Goal: Complete application form: Complete application form

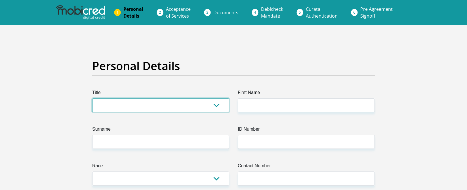
click at [151, 104] on select "Mr Ms Mrs Dr Other" at bounding box center [160, 105] width 137 height 14
select select "Mr"
click at [92, 98] on select "Mr Ms Mrs Dr Other" at bounding box center [160, 105] width 137 height 14
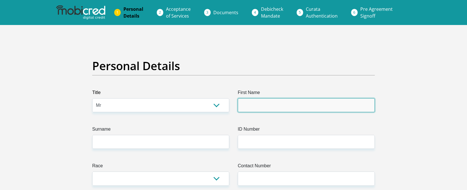
click at [255, 105] on input "First Name" at bounding box center [306, 105] width 137 height 14
type input "Samukelo"
type input "Gambushe"
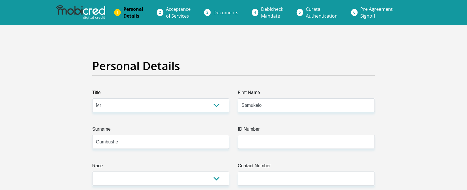
select select "ZAF"
type input "Shop U128 Cornubia Mall"
type input "Corner of Flanders Drive & Tacoma Drive Mount Edgecombe"
type input "Durban"
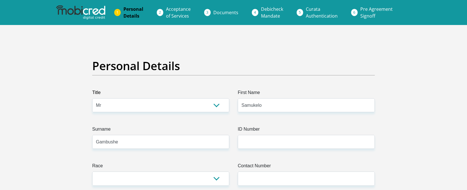
type input "Durban"
type input "4319"
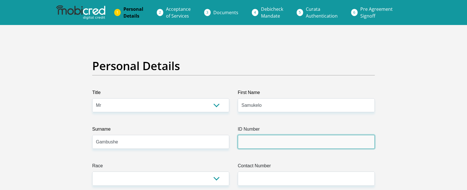
click at [259, 140] on input "ID Number" at bounding box center [306, 142] width 137 height 14
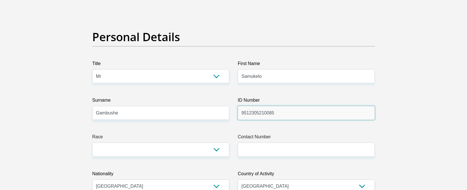
scroll to position [57, 0]
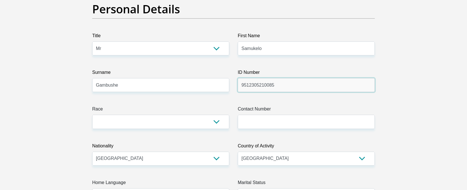
type input "9512305210085"
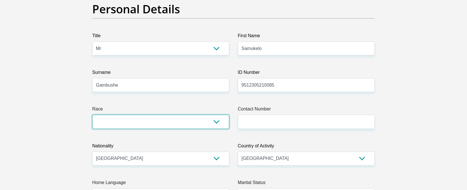
click at [147, 117] on select "Black Coloured Indian White Other" at bounding box center [160, 122] width 137 height 14
click at [146, 119] on select "Black Coloured Indian White Other" at bounding box center [160, 122] width 137 height 14
select select "1"
click at [92, 115] on select "Black Coloured Indian White Other" at bounding box center [160, 122] width 137 height 14
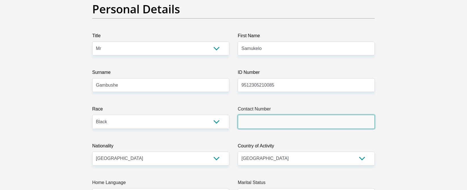
click at [264, 125] on input "Contact Number" at bounding box center [306, 122] width 137 height 14
type input "0745669395"
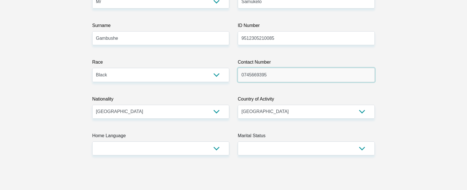
scroll to position [113, 0]
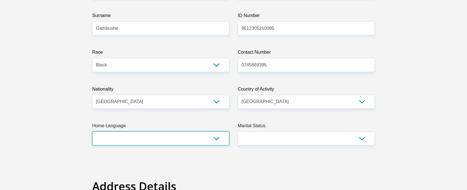
click at [164, 136] on select "Afrikaans English Sepedi South Ndebele Southern Sotho Swati Tsonga Tswana Venda…" at bounding box center [160, 138] width 137 height 14
select select "zul"
click at [92, 131] on select "Afrikaans English Sepedi South Ndebele Southern Sotho Swati Tsonga Tswana Venda…" at bounding box center [160, 138] width 137 height 14
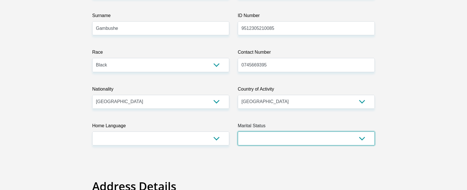
click at [277, 136] on select "Married ANC Single Divorced Widowed Married COP or Customary Law" at bounding box center [306, 138] width 137 height 14
select select "2"
click at [238, 131] on select "Married ANC Single Divorced Widowed Married COP or Customary Law" at bounding box center [306, 138] width 137 height 14
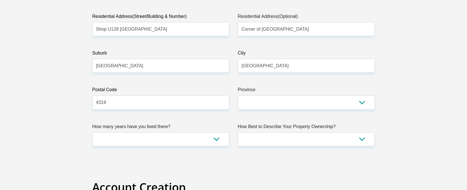
scroll to position [312, 0]
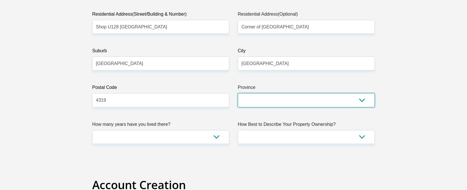
click at [283, 106] on select "Eastern Cape Free State Gauteng KwaZulu-Natal Limpopo Mpumalanga Northern Cape …" at bounding box center [306, 100] width 137 height 14
click at [284, 105] on select "Eastern Cape Free State Gauteng KwaZulu-Natal Limpopo Mpumalanga Northern Cape …" at bounding box center [306, 100] width 137 height 14
select select "KwaZulu-Natal"
click at [238, 93] on select "Eastern Cape Free State Gauteng KwaZulu-Natal Limpopo Mpumalanga Northern Cape …" at bounding box center [306, 100] width 137 height 14
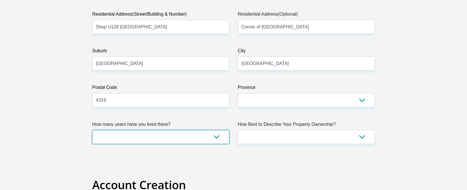
click at [176, 136] on select "less than 1 year 1-3 years 3-5 years 5+ years" at bounding box center [160, 137] width 137 height 14
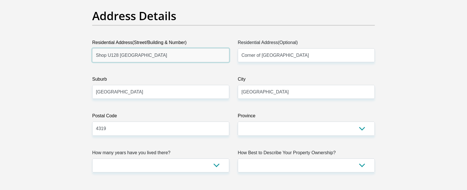
click at [178, 61] on input "Shop U128 Cornubia Mall" at bounding box center [160, 55] width 137 height 14
click at [168, 58] on input "35 10493" at bounding box center [160, 55] width 137 height 14
type input "8932 Illovo Township"
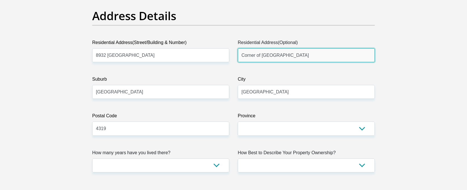
click at [282, 55] on input "Corner of Flanders Drive & Tacoma Drive Mount Edgecombe" at bounding box center [306, 55] width 137 height 14
type input "Amanzimtoti"
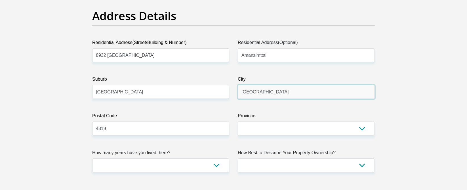
click at [259, 90] on input "Durban" at bounding box center [306, 92] width 137 height 14
click at [268, 76] on label "City" at bounding box center [306, 80] width 137 height 9
click at [268, 85] on input "Durban" at bounding box center [306, 92] width 137 height 14
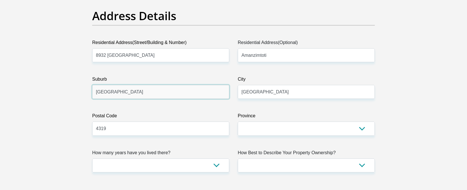
click at [177, 88] on input "Durban" at bounding box center [160, 92] width 137 height 14
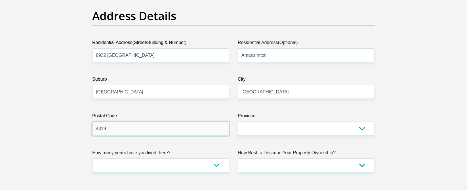
click at [138, 128] on input "4319" at bounding box center [160, 128] width 137 height 14
type input "4126"
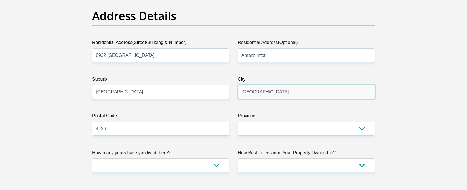
click at [272, 87] on input "Durban" at bounding box center [306, 92] width 137 height 14
drag, startPoint x: 273, startPoint y: 93, endPoint x: 237, endPoint y: 93, distance: 35.7
click at [237, 93] on div "City Durban" at bounding box center [306, 87] width 146 height 23
click at [265, 95] on input "Durban" at bounding box center [306, 92] width 137 height 14
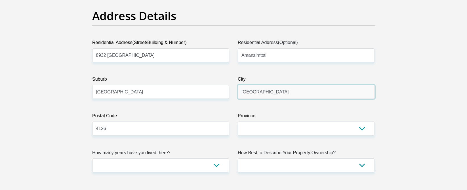
drag, startPoint x: 269, startPoint y: 94, endPoint x: 235, endPoint y: 94, distance: 34.6
click at [235, 94] on div "City Durban" at bounding box center [306, 87] width 146 height 23
type input "Amanzimtoti"
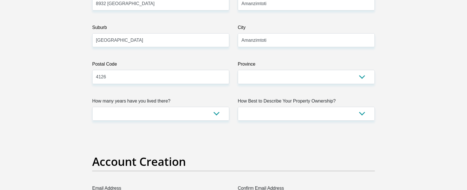
scroll to position [340, 0]
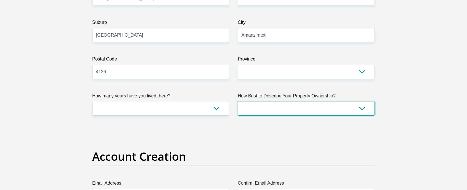
click at [266, 104] on select "Owned Rented Family Owned Company Dwelling" at bounding box center [306, 109] width 137 height 14
select select "Owned"
click at [238, 102] on select "Owned Rented Family Owned Company Dwelling" at bounding box center [306, 109] width 137 height 14
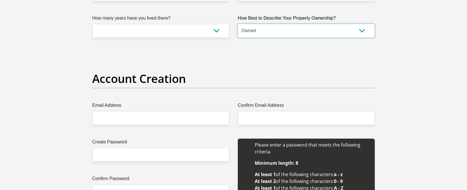
scroll to position [425, 0]
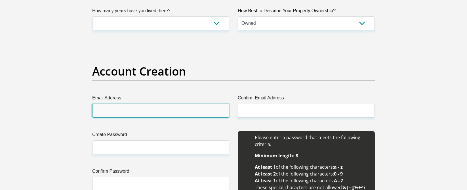
click at [153, 107] on input "Email Address" at bounding box center [160, 111] width 137 height 14
type input "gambushesamkelo@gmail.com"
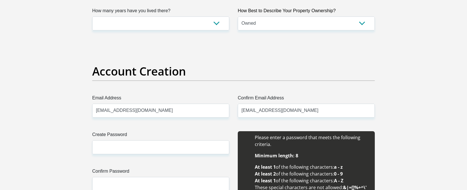
type input "Samukelo"
type input "Gambushe"
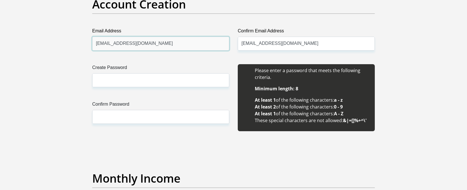
scroll to position [511, 0]
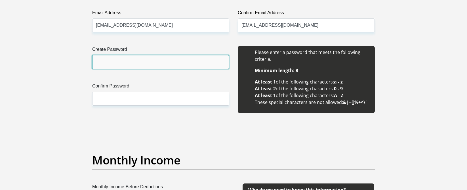
click at [193, 65] on input "Create Password" at bounding box center [160, 62] width 137 height 14
type input "Pr07ag7,1"
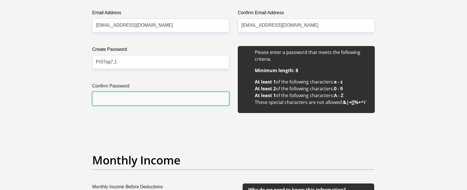
click at [171, 99] on input "Confirm Password" at bounding box center [160, 99] width 137 height 14
type input "Pr07ag7,1"
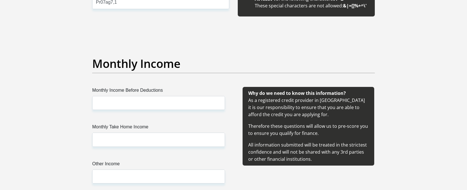
scroll to position [624, 0]
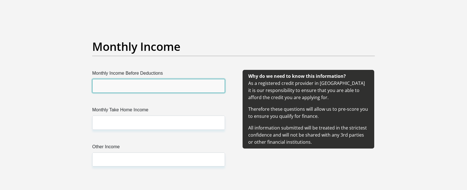
click at [138, 81] on input "Monthly Income Before Deductions" at bounding box center [158, 86] width 133 height 14
type input "18000"
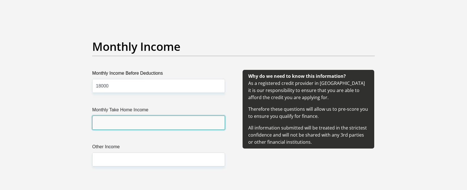
click at [127, 122] on input "Monthly Take Home Income" at bounding box center [158, 122] width 133 height 14
type input "15000"
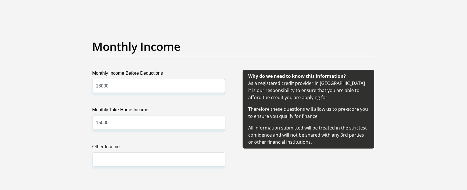
click at [149, 136] on div "Monthly Income Before Deductions 18000 Monthly Take Home Income 15000 Other Inc…" at bounding box center [159, 125] width 150 height 110
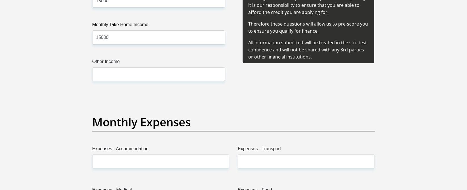
scroll to position [766, 0]
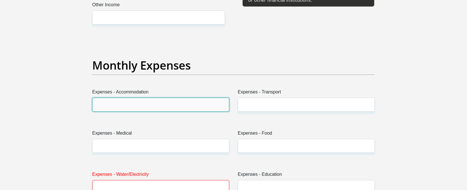
click at [160, 104] on input "Expenses - Accommodation" at bounding box center [160, 105] width 137 height 14
type input "0"
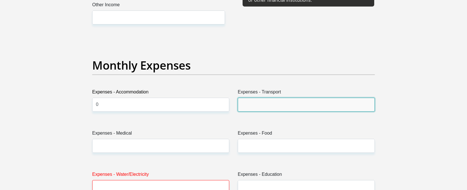
click at [271, 107] on input "Expenses - Transport" at bounding box center [306, 105] width 137 height 14
type input "1000"
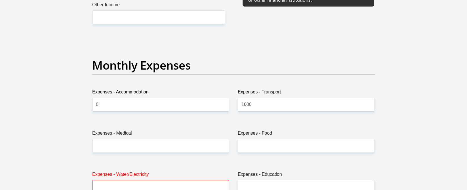
click at [119, 131] on label "Expenses - Medical" at bounding box center [160, 134] width 137 height 9
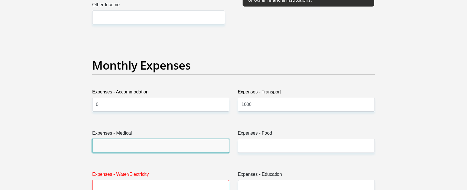
click at [119, 139] on input "Expenses - Medical" at bounding box center [160, 146] width 137 height 14
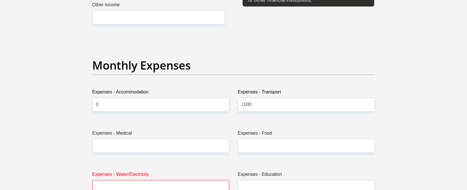
click at [129, 138] on label "Expenses - Medical" at bounding box center [160, 134] width 137 height 9
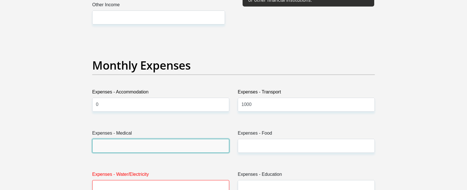
click at [129, 139] on input "Expenses - Medical" at bounding box center [160, 146] width 137 height 14
click at [130, 142] on input "Expenses - Medical" at bounding box center [160, 146] width 137 height 14
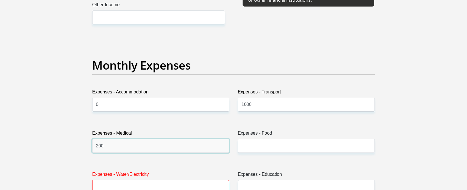
type input "200"
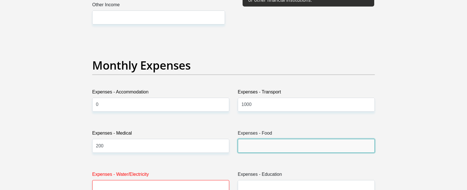
click at [260, 150] on input "Expenses - Food" at bounding box center [306, 146] width 137 height 14
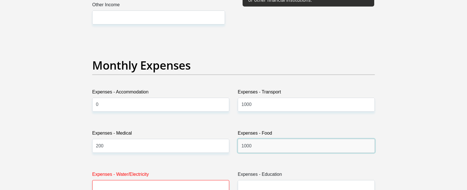
type input "1000"
click at [195, 174] on label "Expenses - Water/Electricity" at bounding box center [160, 175] width 137 height 9
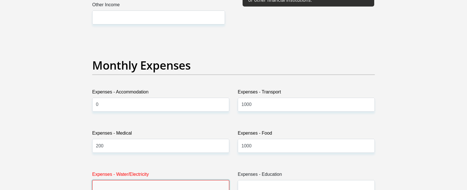
click at [195, 180] on input "Expenses - Water/Electricity" at bounding box center [160, 187] width 137 height 14
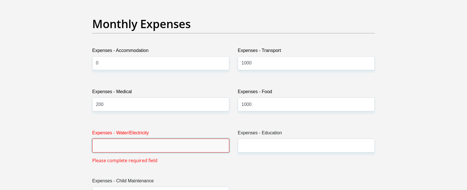
scroll to position [855, 0]
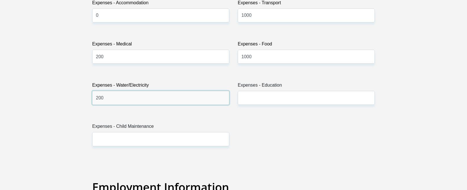
type input "200"
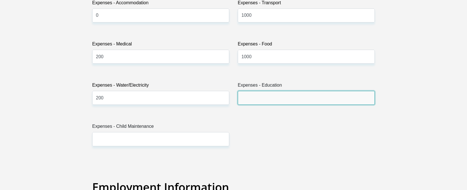
click at [278, 101] on input "Expenses - Education" at bounding box center [306, 98] width 137 height 14
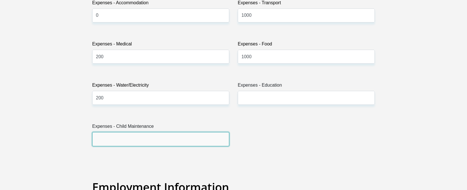
click at [148, 135] on input "Expenses - Child Maintenance" at bounding box center [160, 139] width 137 height 14
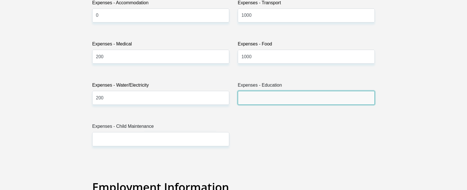
click at [265, 98] on input "Expenses - Education" at bounding box center [306, 98] width 137 height 14
type input "0"
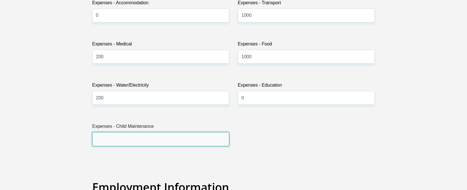
click at [125, 139] on input "Expenses - Child Maintenance" at bounding box center [160, 139] width 137 height 14
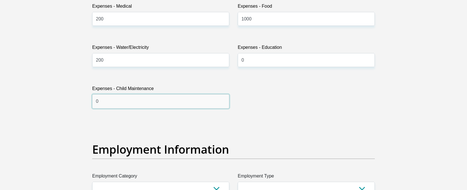
scroll to position [940, 0]
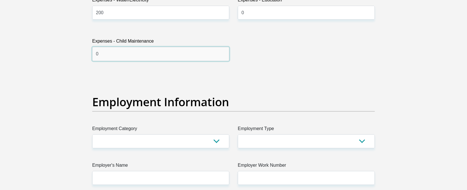
type input "0"
click at [152, 80] on div "Title Mr Ms Mrs Dr Other First Name Samukelo Surname Gambushe ID Number 9512305…" at bounding box center [233, 72] width 291 height 1846
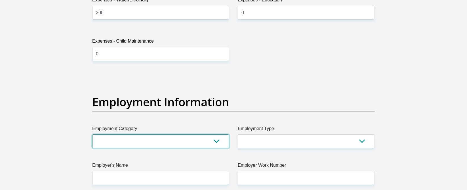
click at [134, 141] on select "AGRICULTURE ALCOHOL & TOBACCO CONSTRUCTION MATERIALS METALLURGY EQUIPMENT FOR R…" at bounding box center [160, 141] width 137 height 14
select select "75"
click at [92, 134] on select "AGRICULTURE ALCOHOL & TOBACCO CONSTRUCTION MATERIALS METALLURGY EQUIPMENT FOR R…" at bounding box center [160, 141] width 137 height 14
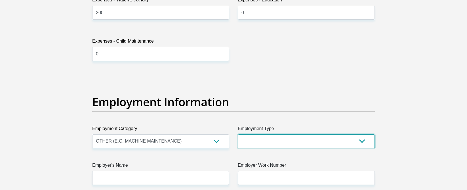
click at [281, 137] on select "College/Lecturer Craft Seller Creative Driver Executive Farmer Forces - Non Com…" at bounding box center [306, 141] width 137 height 14
select select "Creative"
click at [238, 134] on select "College/Lecturer Craft Seller Creative Driver Executive Farmer Forces - Non Com…" at bounding box center [306, 141] width 137 height 14
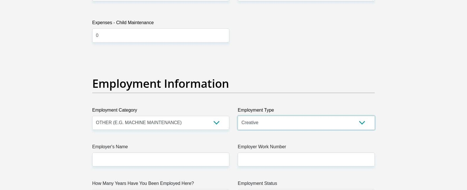
scroll to position [968, 0]
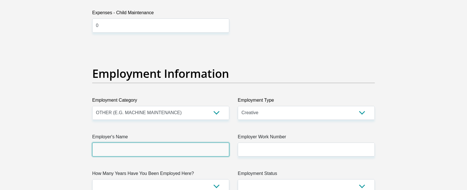
click at [188, 149] on input "Employer's Name" at bounding box center [160, 149] width 137 height 14
type input "R"
type input "g"
type input "GagasiFM"
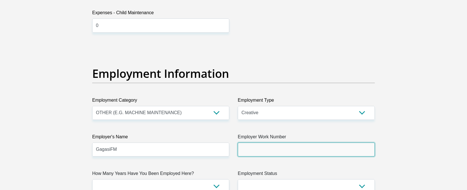
click at [320, 148] on input "Employer Work Number" at bounding box center [306, 149] width 137 height 14
click at [301, 155] on input "Employer Work Number" at bounding box center [306, 149] width 137 height 14
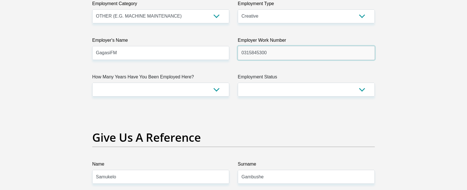
scroll to position [1082, 0]
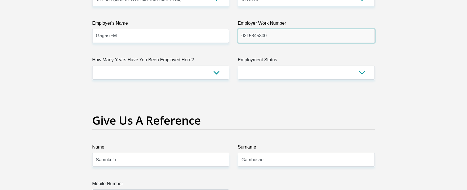
type input "0315845300"
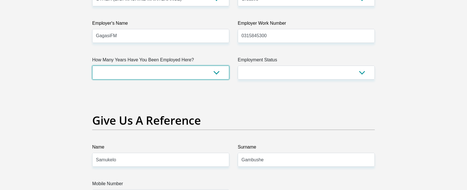
click at [174, 69] on select "less than 1 year 1-3 years 3-5 years 5+ years" at bounding box center [160, 73] width 137 height 14
select select "60"
click at [92, 66] on select "less than 1 year 1-3 years 3-5 years 5+ years" at bounding box center [160, 73] width 137 height 14
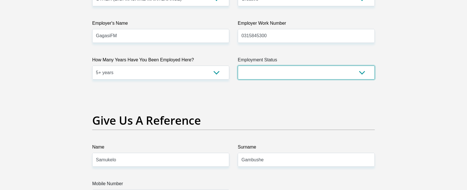
click at [281, 72] on select "Permanent/Full-time Part-time/Casual Contract Worker Self-Employed Housewife Re…" at bounding box center [306, 73] width 137 height 14
select select "1"
click at [238, 66] on select "Permanent/Full-time Part-time/Casual Contract Worker Self-Employed Housewife Re…" at bounding box center [306, 73] width 137 height 14
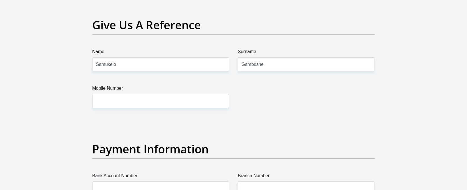
scroll to position [1167, 0]
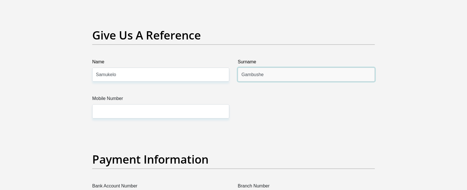
click at [289, 73] on input "Gambushe" at bounding box center [306, 75] width 137 height 14
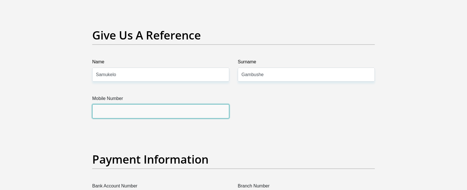
click at [159, 106] on input "Mobile Number" at bounding box center [160, 111] width 137 height 14
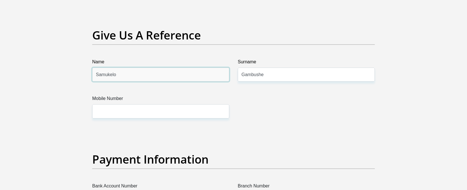
click at [172, 76] on input "Samukelo" at bounding box center [160, 75] width 137 height 14
drag, startPoint x: 164, startPoint y: 78, endPoint x: 58, endPoint y: 77, distance: 106.1
type input "b"
type input "Bright"
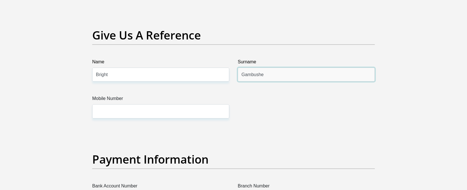
click at [305, 80] on input "Gambushe" at bounding box center [306, 75] width 137 height 14
type input "G"
type input "Ntuli"
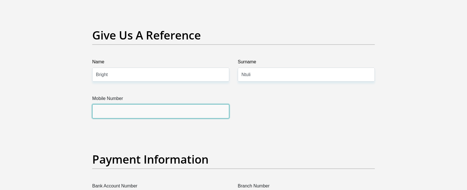
click at [150, 107] on input "Mobile Number" at bounding box center [160, 111] width 137 height 14
type input "0826588768"
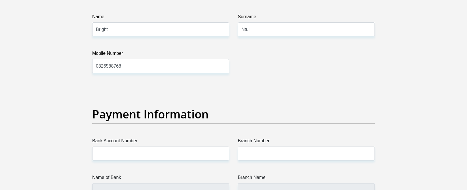
scroll to position [1280, 0]
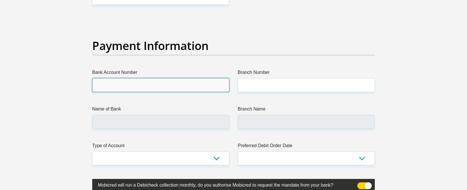
click at [171, 88] on input "Bank Account Number" at bounding box center [160, 85] width 137 height 14
type input "1"
type input "1497531126"
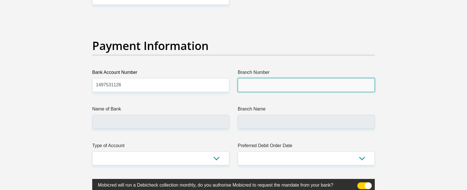
click at [283, 85] on input "Branch Number" at bounding box center [306, 85] width 137 height 14
type input "470010"
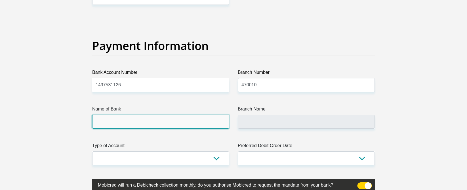
click at [120, 122] on input "Name of Bank" at bounding box center [160, 122] width 137 height 14
type input "CAPITEC BANK LIMITED"
type input "CAPITEC BANK CPC"
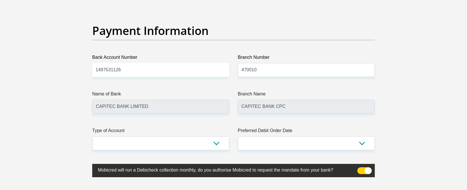
scroll to position [1309, 0]
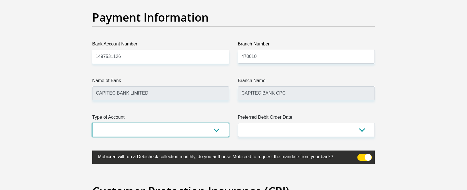
click at [144, 129] on select "Cheque Savings" at bounding box center [160, 130] width 137 height 14
click at [142, 129] on select "Cheque Savings" at bounding box center [160, 130] width 137 height 14
select select "SAV"
click at [92, 123] on select "Cheque Savings" at bounding box center [160, 130] width 137 height 14
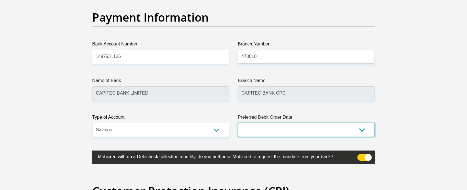
click at [283, 127] on select "1st 2nd 3rd 4th 5th 7th 18th 19th 20th 21st 22nd 23rd 24th 25th 26th 27th 28th …" at bounding box center [306, 130] width 137 height 14
select select "24"
click at [238, 123] on select "1st 2nd 3rd 4th 5th 7th 18th 19th 20th 21st 22nd 23rd 24th 25th 26th 27th 28th …" at bounding box center [306, 130] width 137 height 14
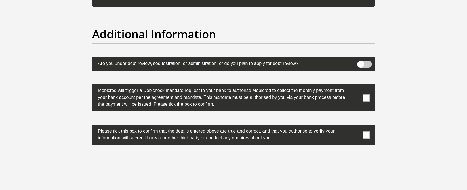
scroll to position [1763, 0]
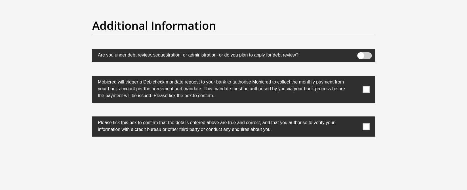
click at [362, 88] on label at bounding box center [233, 89] width 283 height 27
click at [355, 77] on input "checkbox" at bounding box center [355, 77] width 0 height 0
click at [368, 127] on span at bounding box center [366, 126] width 7 height 7
click at [355, 118] on input "checkbox" at bounding box center [355, 118] width 0 height 0
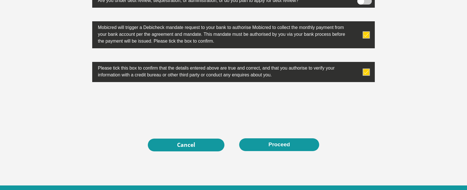
scroll to position [1845, 0]
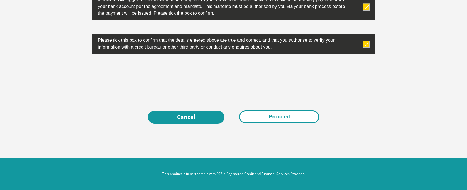
click at [283, 116] on button "Proceed" at bounding box center [279, 116] width 80 height 13
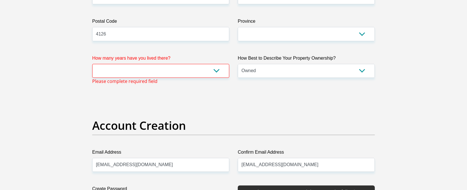
scroll to position [371, 0]
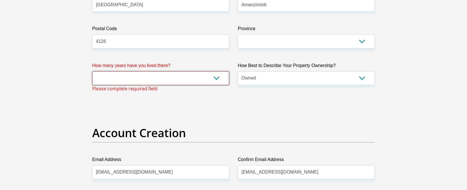
click at [155, 77] on select "less than 1 year 1-3 years 3-5 years 5+ years" at bounding box center [160, 78] width 137 height 14
select select "5"
click at [92, 71] on select "less than 1 year 1-3 years 3-5 years 5+ years" at bounding box center [160, 78] width 137 height 14
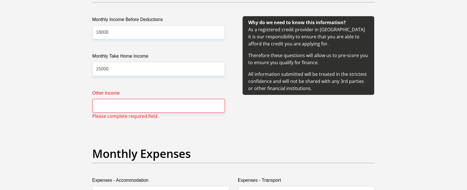
scroll to position [626, 0]
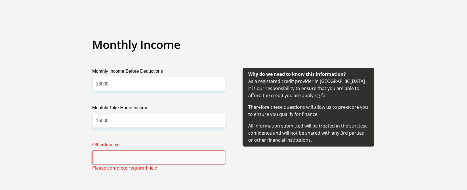
click at [126, 159] on input "Other Income" at bounding box center [158, 157] width 133 height 14
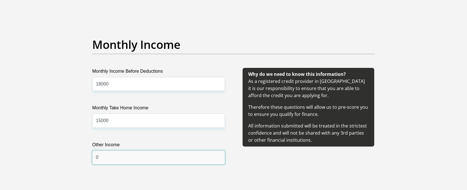
type input "0"
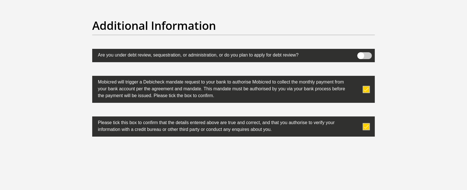
scroll to position [1817, 0]
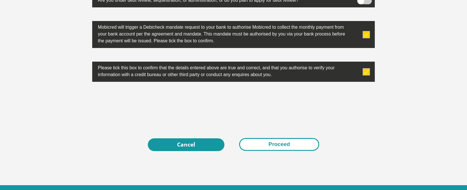
click at [269, 145] on button "Proceed" at bounding box center [279, 144] width 80 height 13
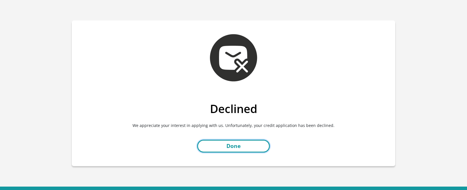
click at [231, 143] on link "Done" at bounding box center [233, 146] width 73 height 13
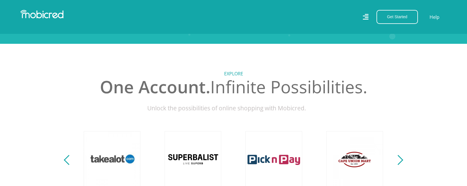
scroll to position [0, 0]
